Goal: Information Seeking & Learning: Learn about a topic

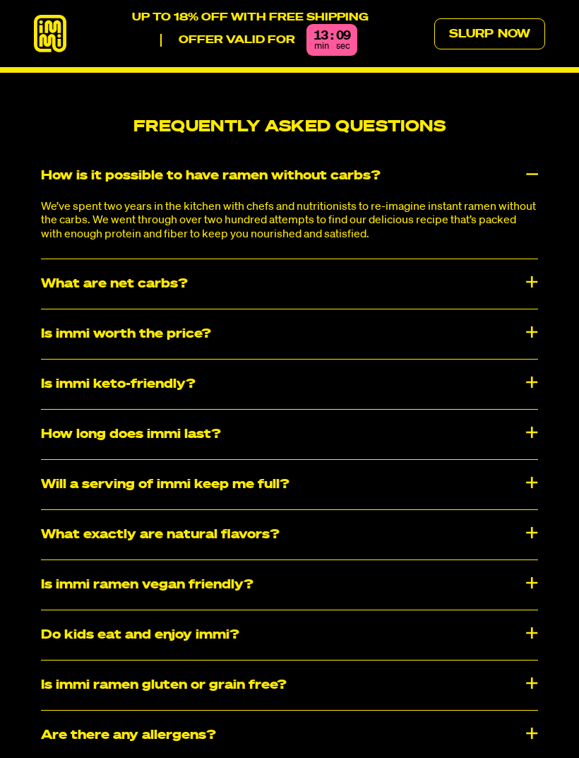
scroll to position [6213, 0]
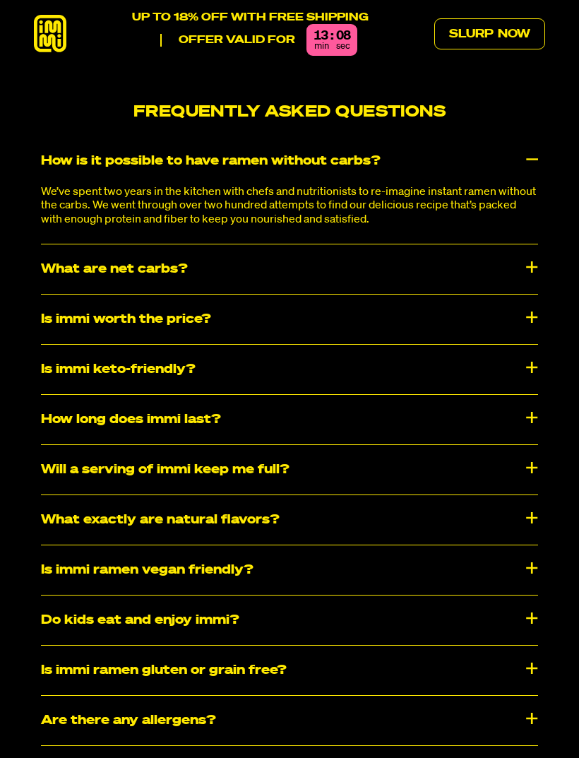
click at [511, 319] on div "Is immi worth the price?" at bounding box center [290, 319] width 498 height 49
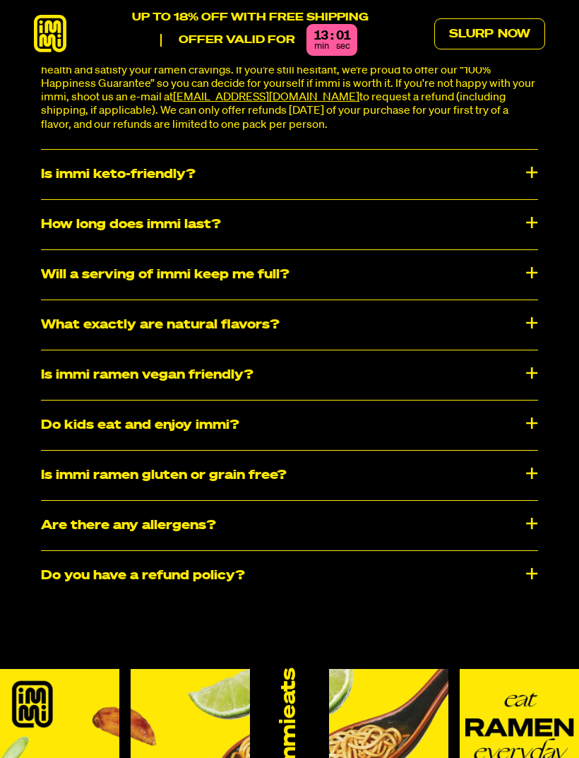
scroll to position [6507, 0]
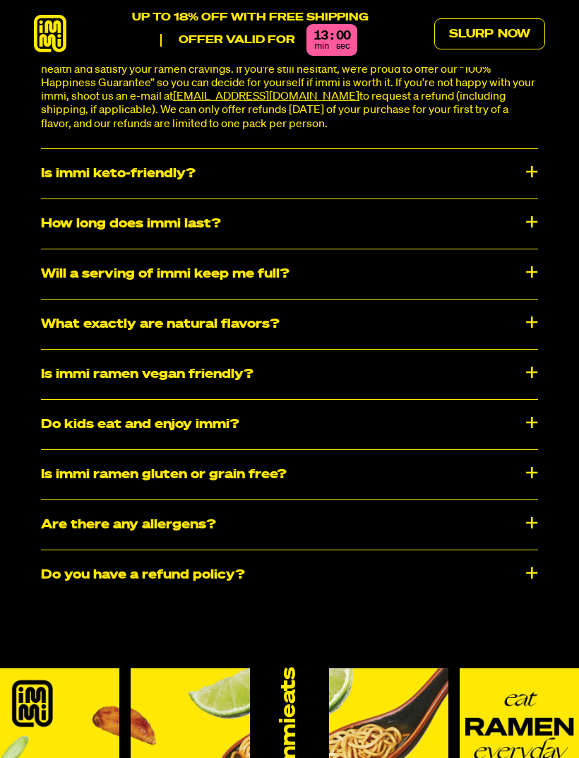
click at [528, 267] on div "Will a serving of immi keep me full?" at bounding box center [290, 273] width 498 height 49
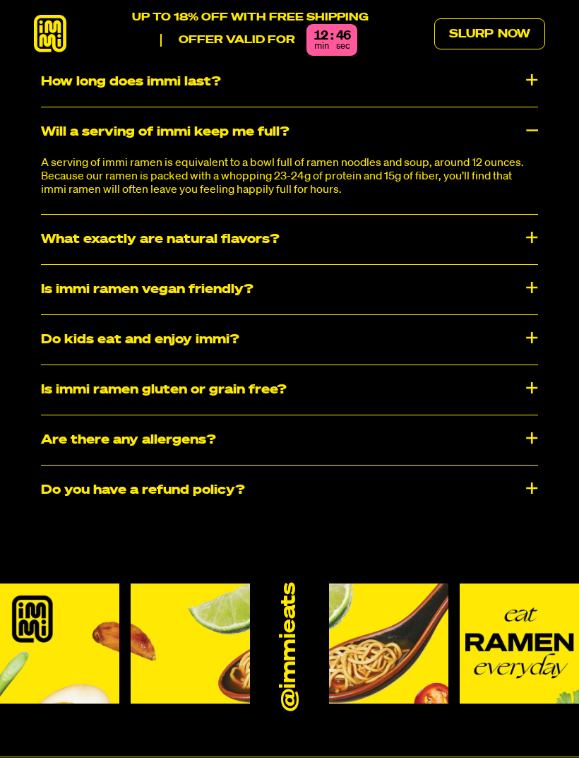
scroll to position [6649, 0]
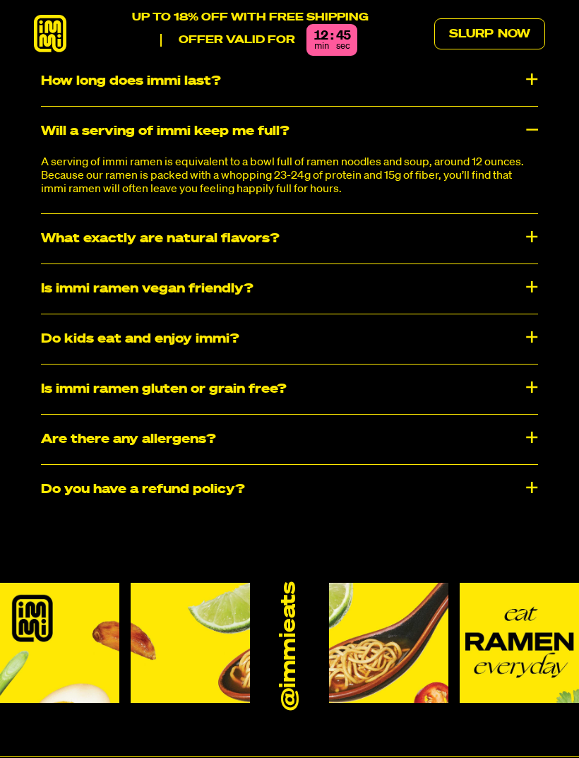
click at [527, 333] on div "Do kids eat and enjoy immi?" at bounding box center [290, 338] width 498 height 49
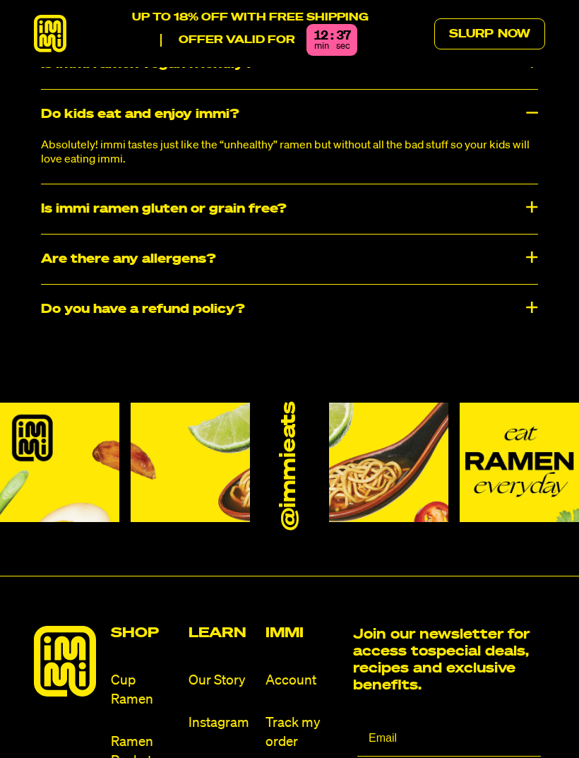
scroll to position [6870, 0]
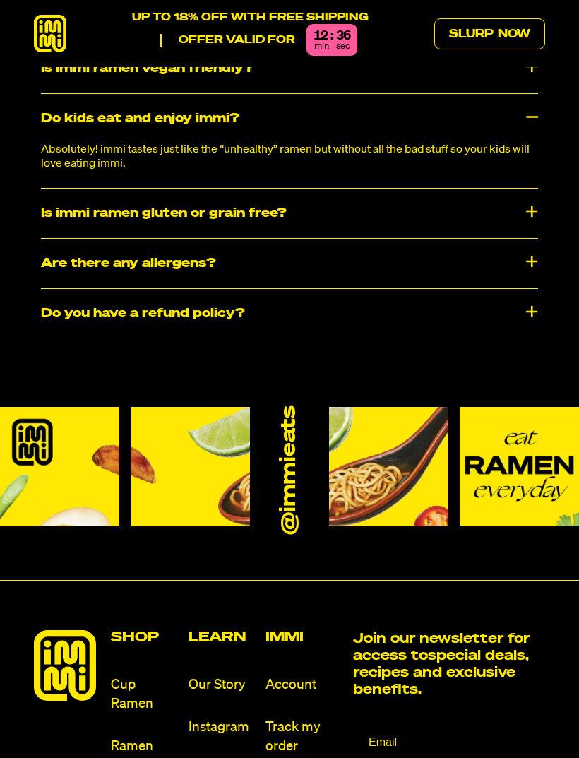
click at [531, 208] on div "Is immi ramen gluten or grain free?" at bounding box center [290, 213] width 498 height 49
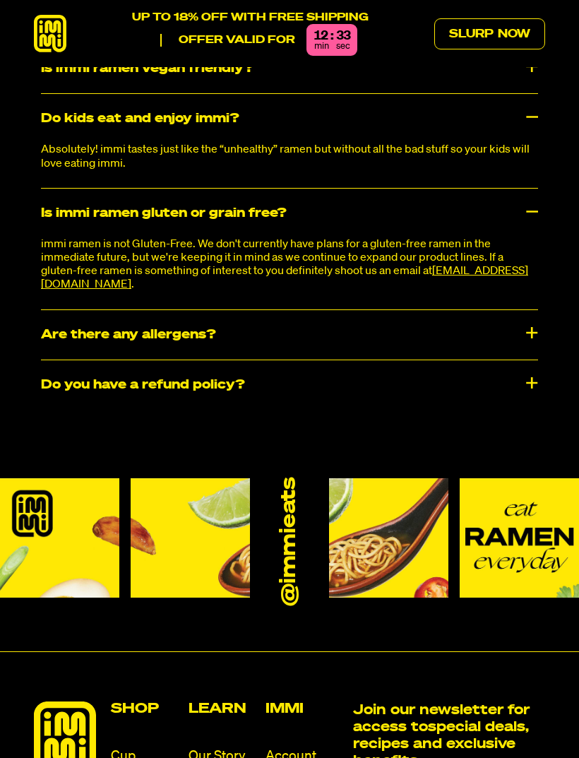
click at [536, 199] on div "Is immi ramen gluten or grain free?" at bounding box center [290, 213] width 498 height 49
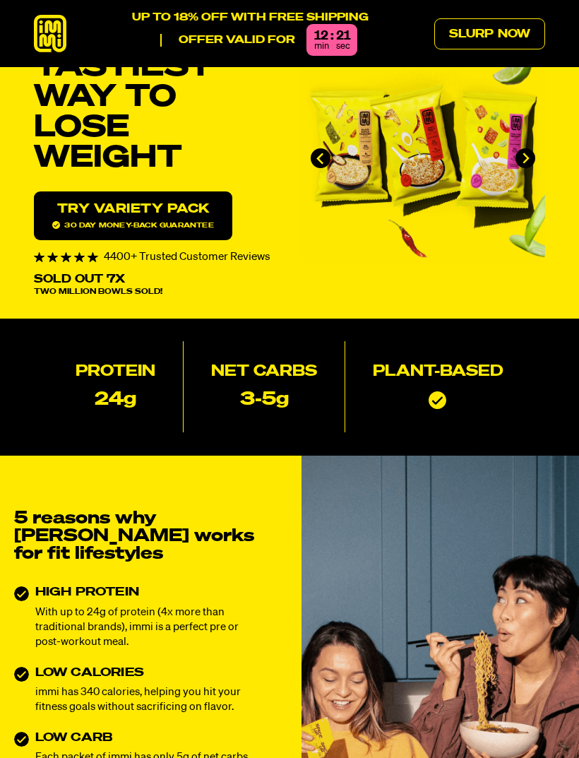
scroll to position [0, 0]
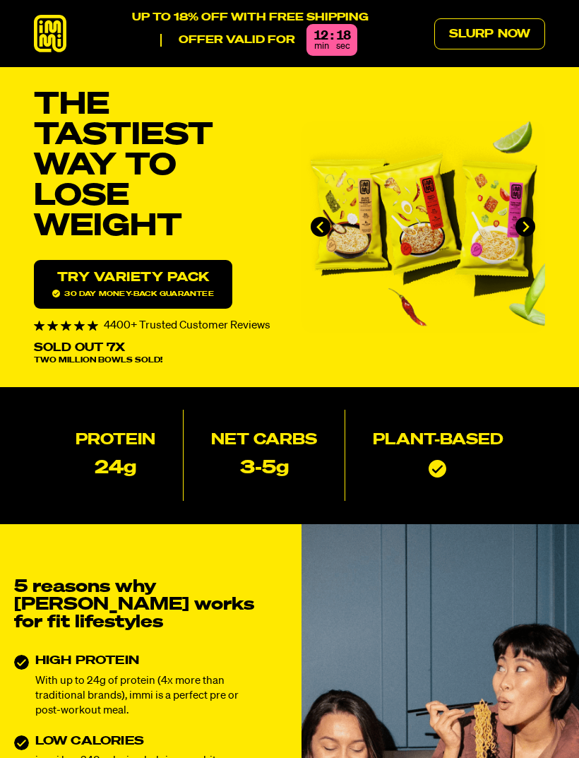
click at [41, 16] on icon at bounding box center [50, 33] width 33 height 37
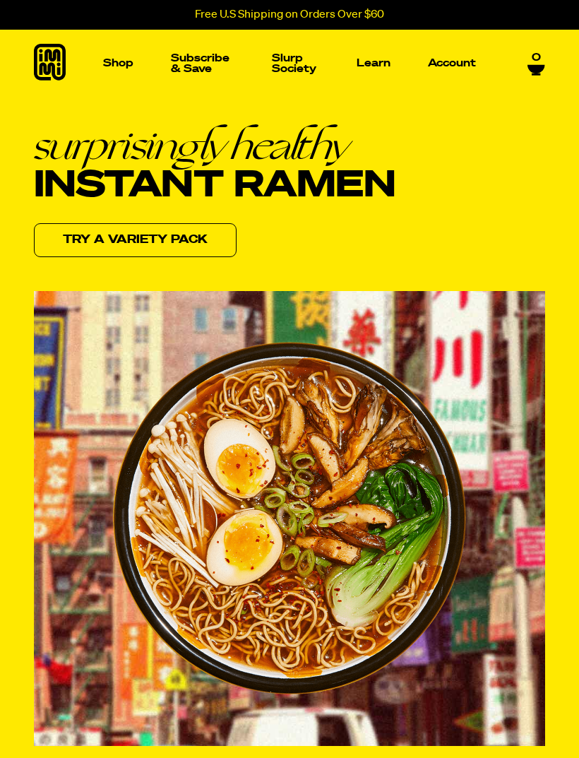
click at [216, 281] on img "Main navigation" at bounding box center [166, 223] width 199 height 199
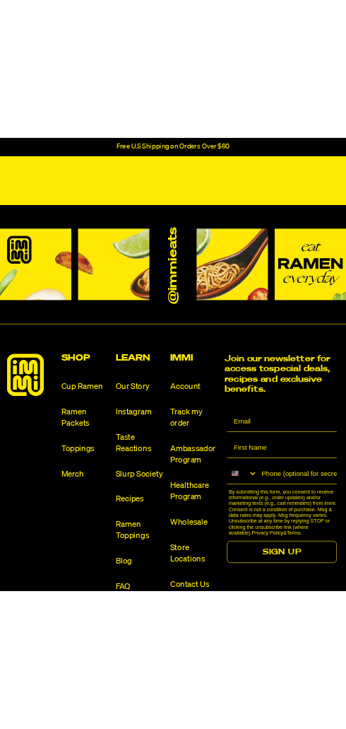
scroll to position [1931, 0]
